Goal: Find specific page/section: Find specific page/section

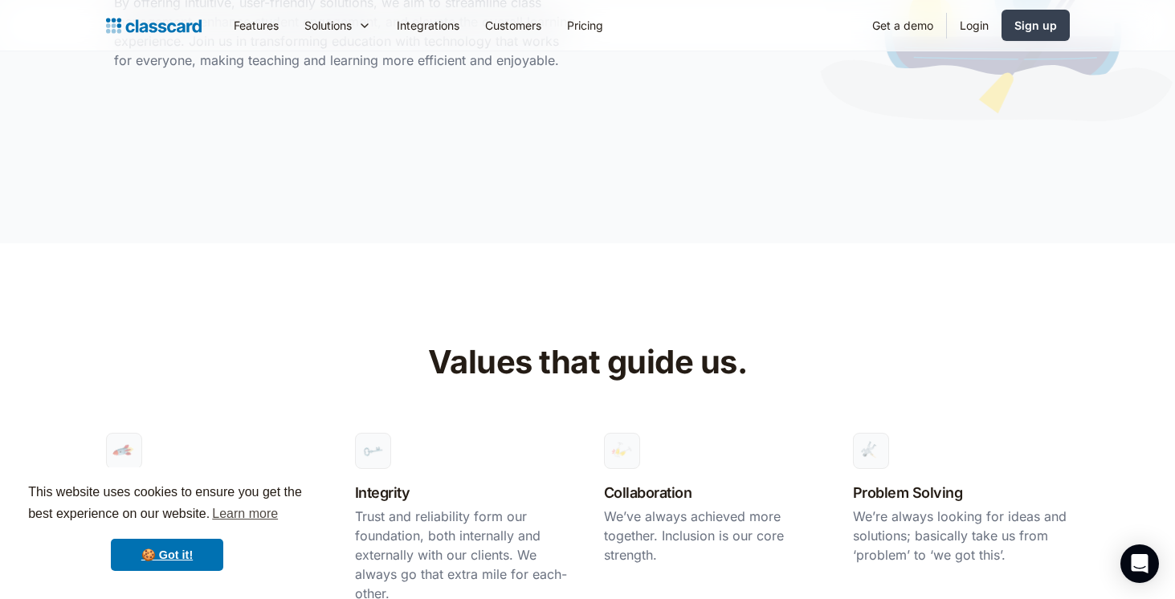
scroll to position [696, 0]
click at [202, 571] on div "This website uses cookies to ensure you get the best experience on our website.…" at bounding box center [167, 527] width 308 height 119
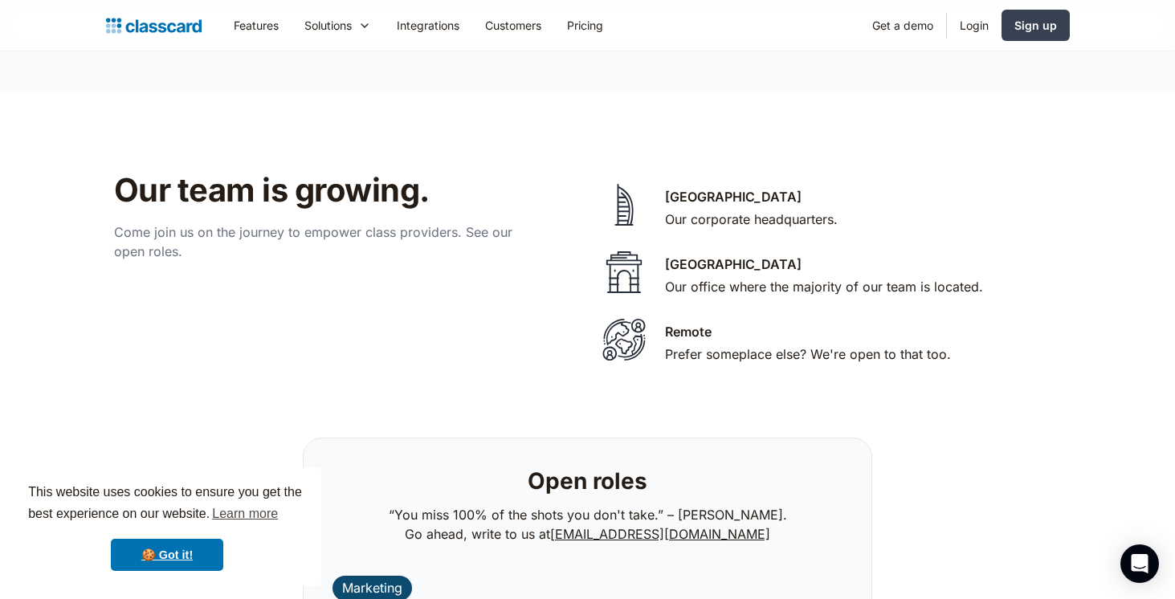
scroll to position [3319, 0]
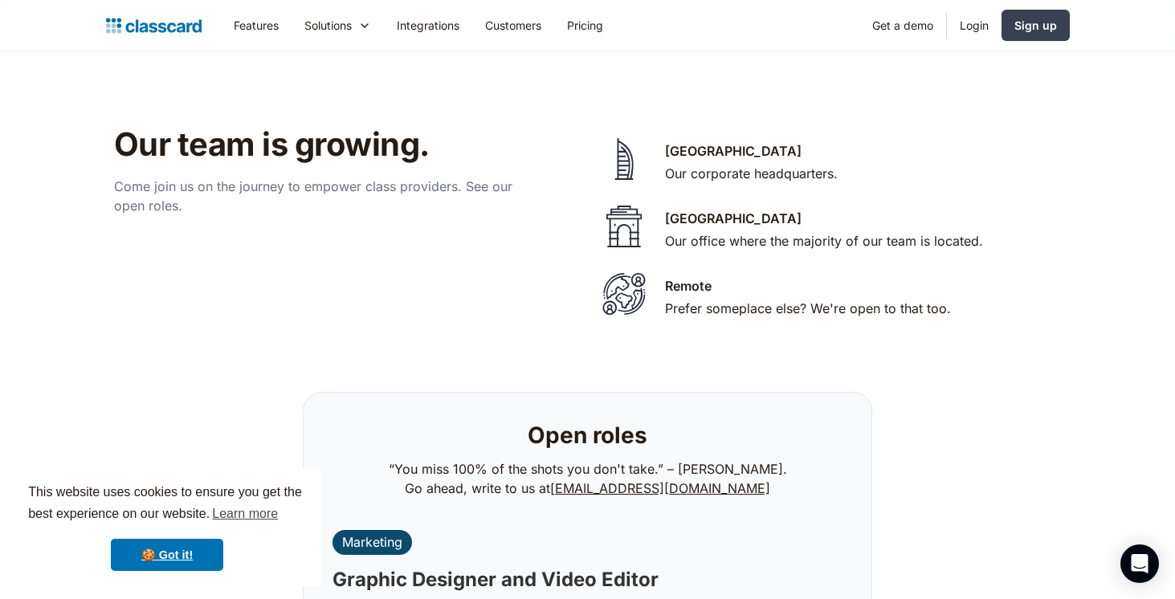
click at [678, 276] on div "Remote" at bounding box center [688, 285] width 47 height 19
click at [680, 299] on div "Prefer someplace else? We're open to that too." at bounding box center [808, 308] width 286 height 19
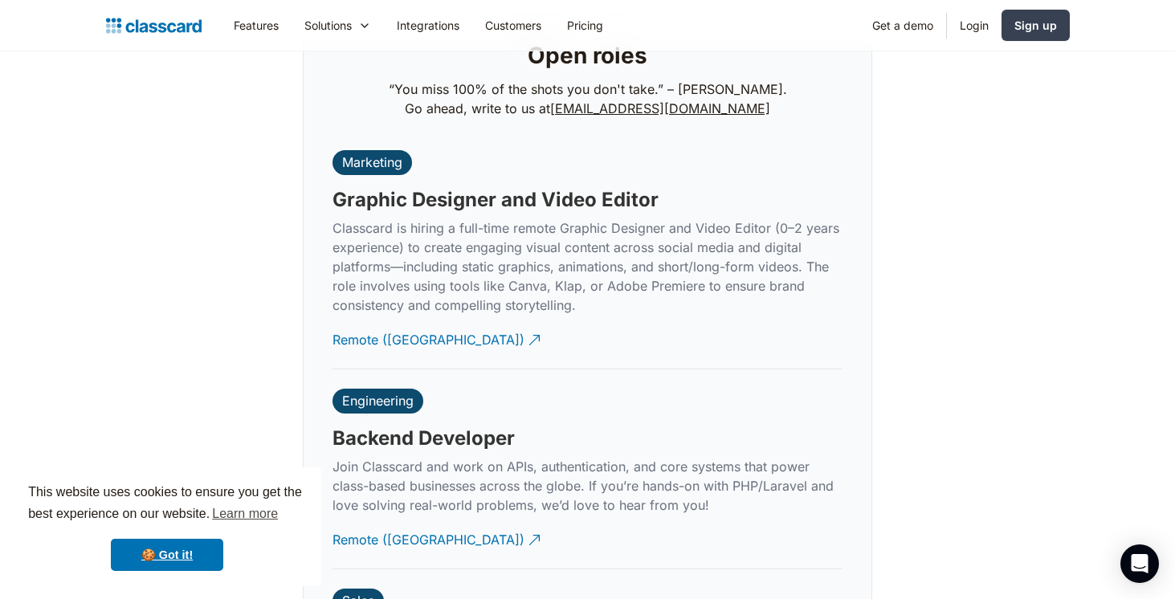
scroll to position [4019, 0]
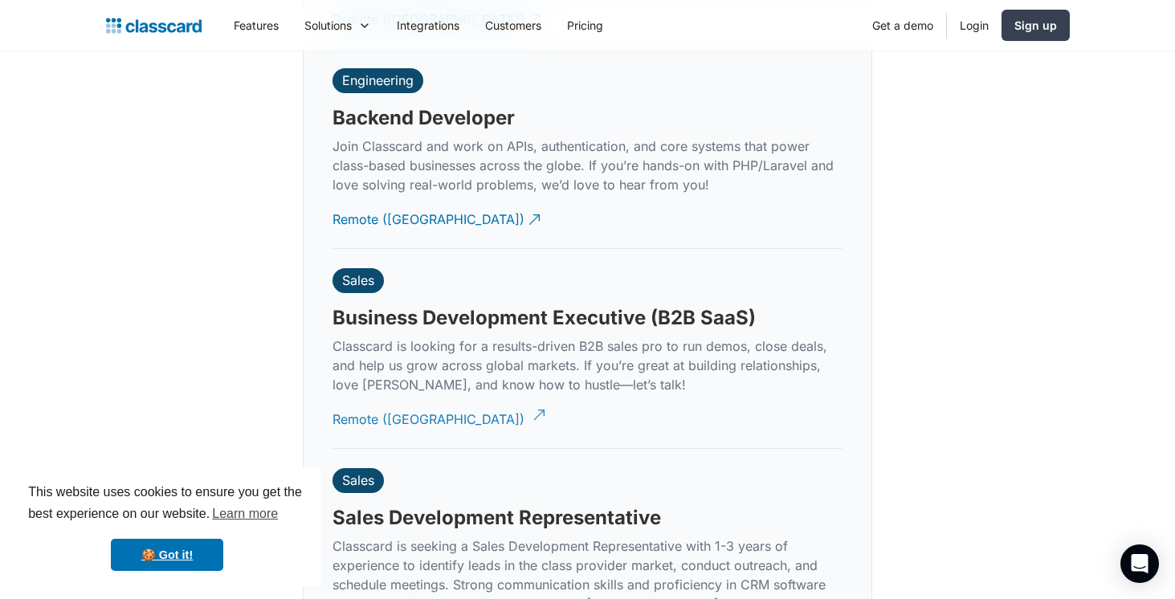
click at [392, 398] on div "Remote ([GEOGRAPHIC_DATA])" at bounding box center [429, 413] width 192 height 31
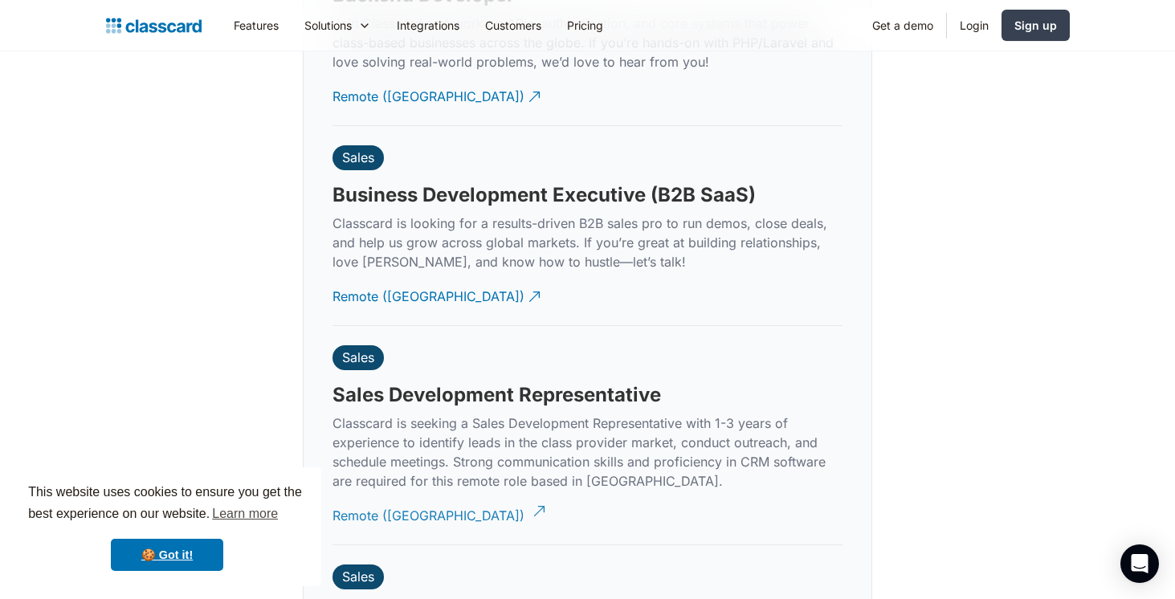
click at [410, 494] on div "Remote ([GEOGRAPHIC_DATA])" at bounding box center [429, 509] width 192 height 31
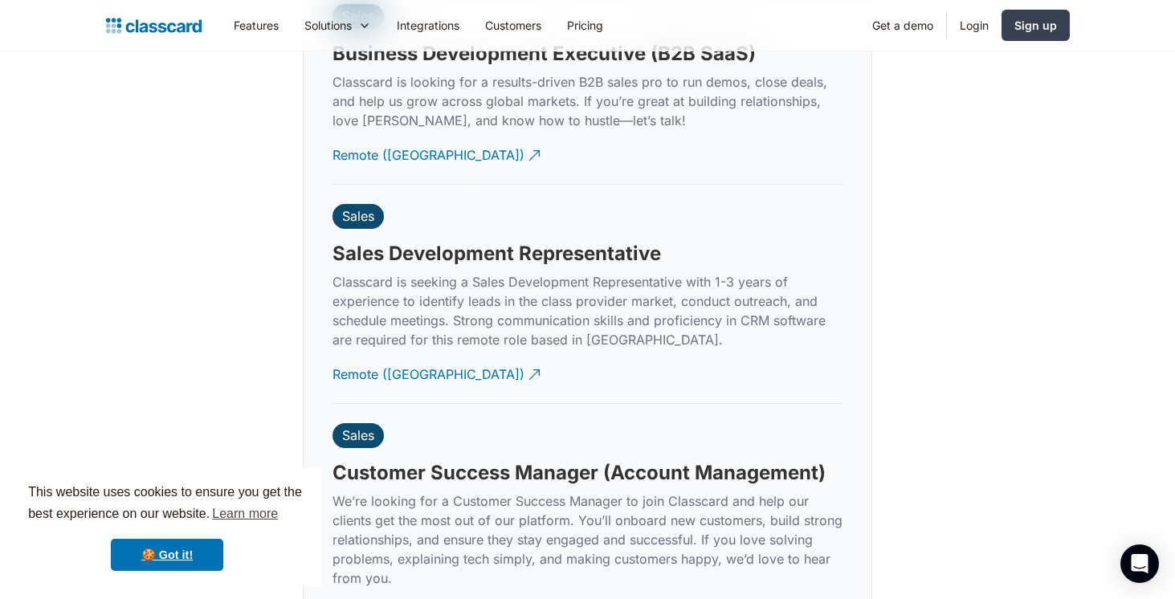
scroll to position [4439, 0]
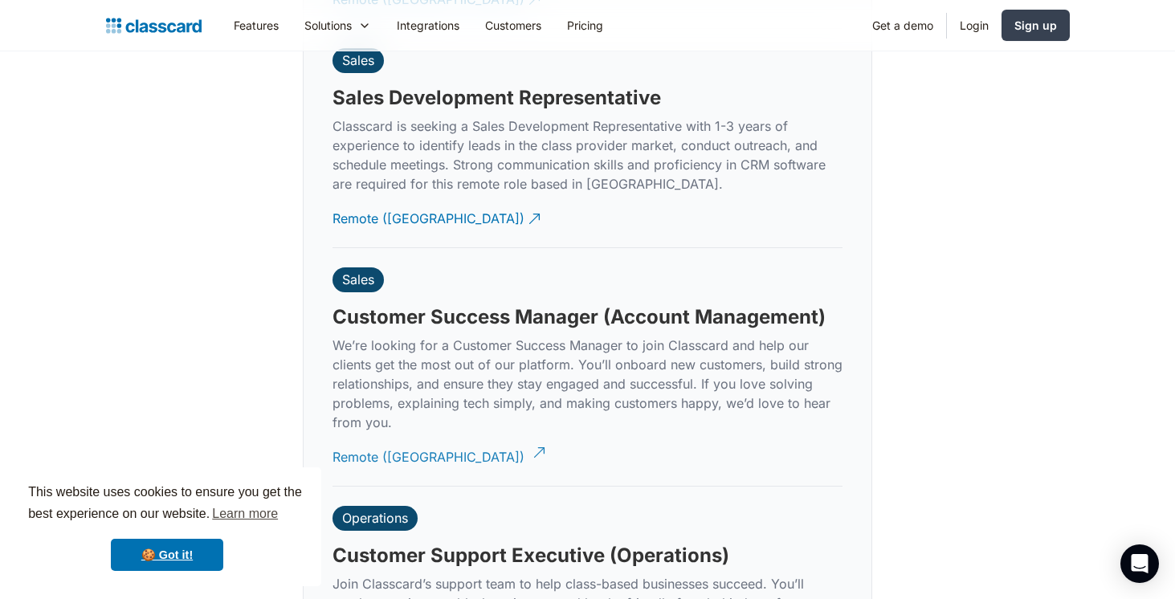
click at [419, 437] on div "Remote ([GEOGRAPHIC_DATA])" at bounding box center [429, 450] width 192 height 31
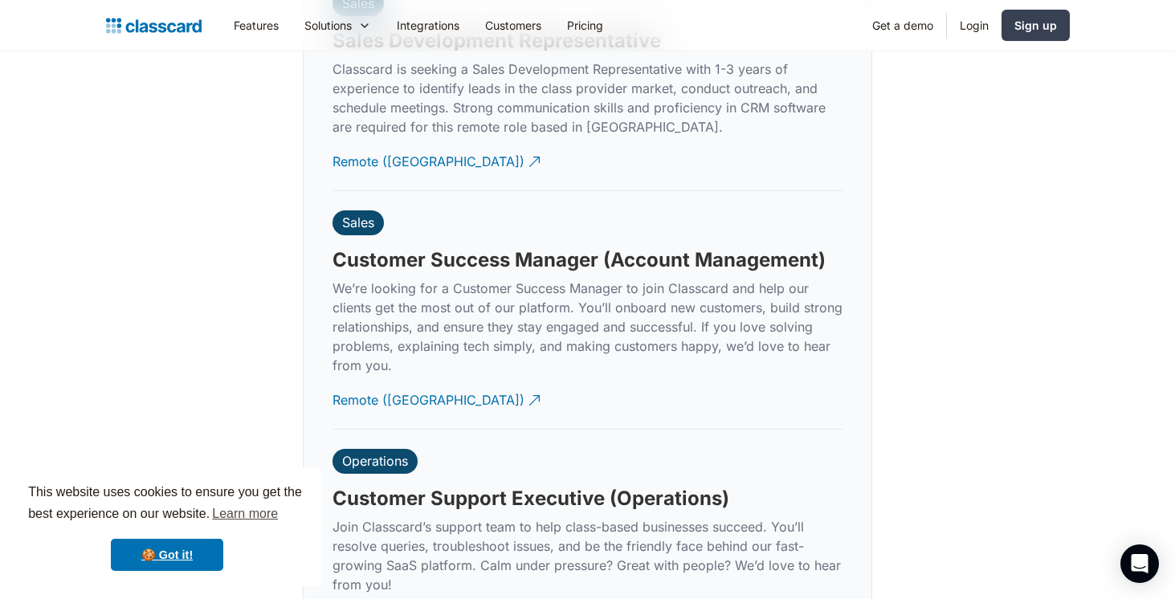
scroll to position [4575, 0]
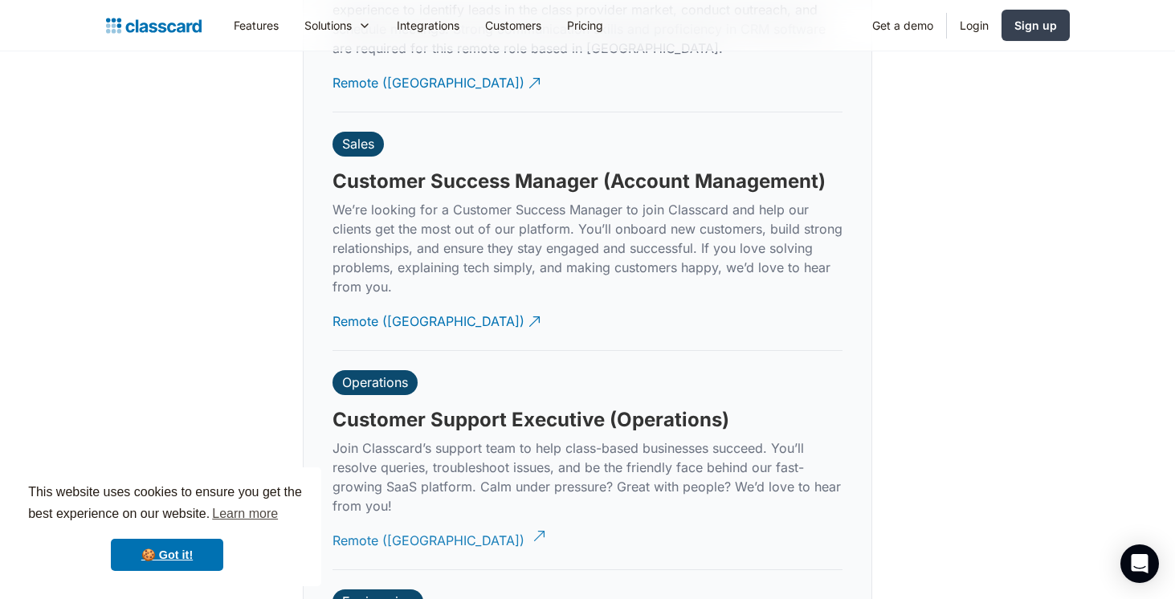
click at [423, 527] on link "Remote ([GEOGRAPHIC_DATA])" at bounding box center [438, 541] width 210 height 44
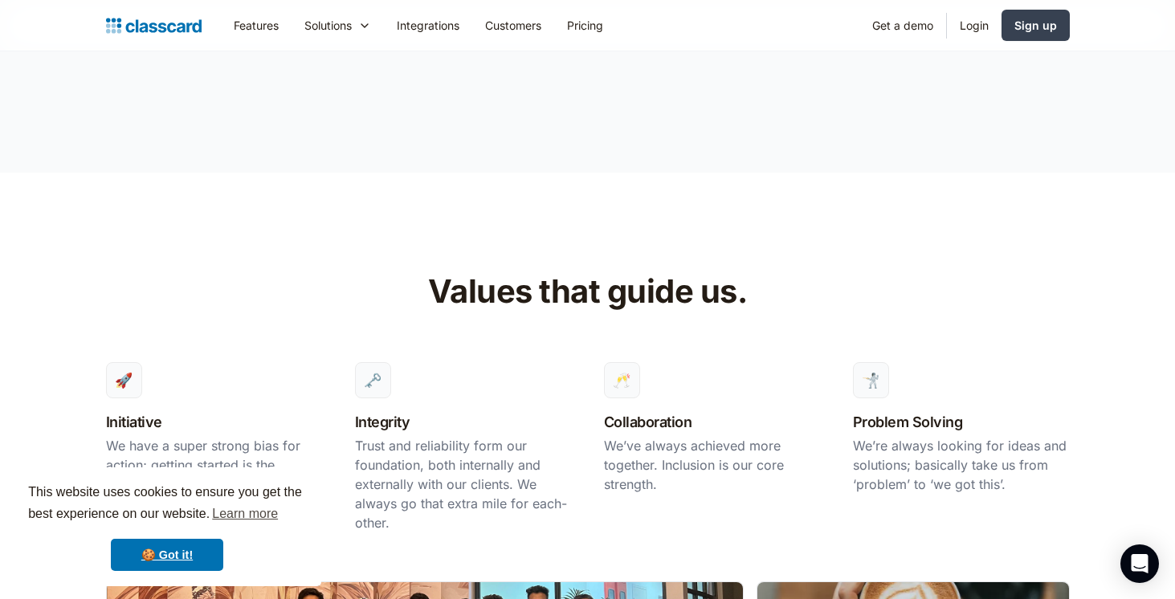
scroll to position [0, 0]
